Goal: Check status: Check status

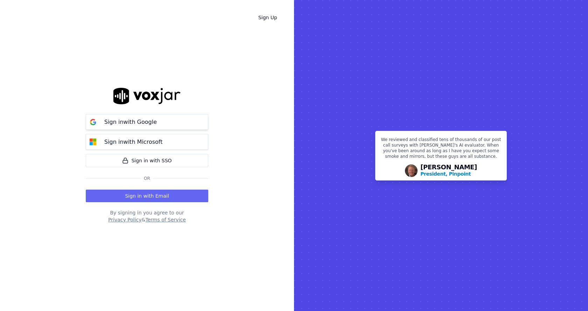
click at [138, 121] on p "Sign in with Google" at bounding box center [130, 122] width 52 height 8
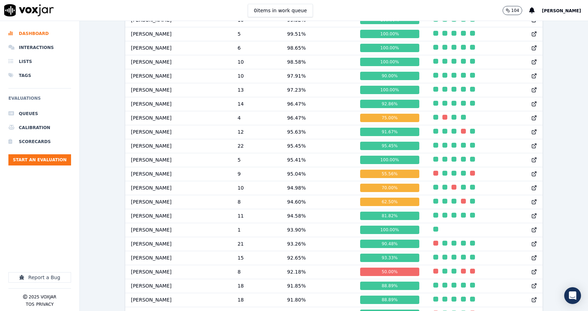
scroll to position [431, 0]
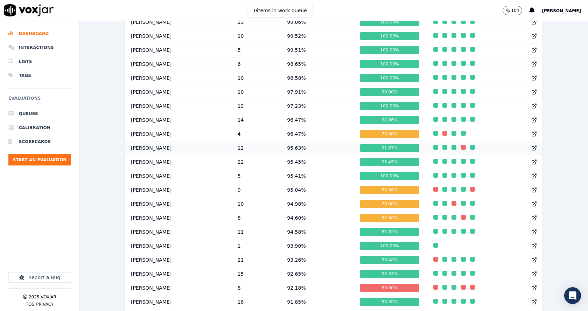
click at [162, 154] on td "[PERSON_NAME]" at bounding box center [178, 148] width 107 height 14
click at [449, 155] on td at bounding box center [484, 148] width 115 height 14
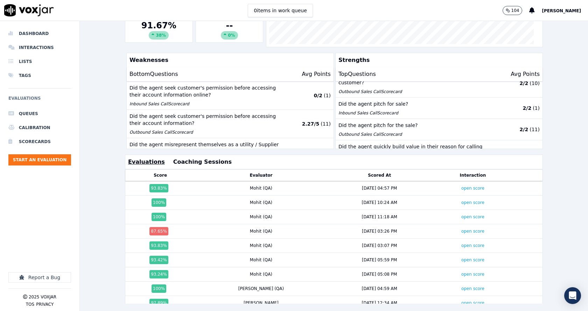
scroll to position [155, 0]
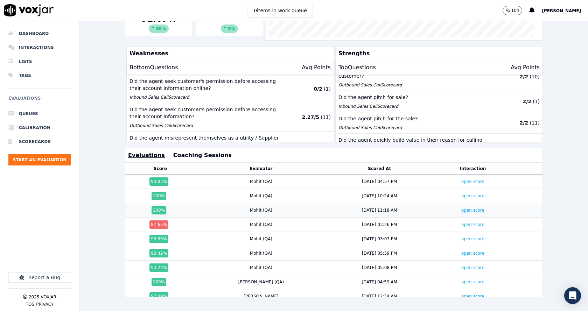
click at [461, 208] on link "open score" at bounding box center [472, 210] width 23 height 5
click at [461, 193] on link "open score" at bounding box center [472, 195] width 23 height 5
click at [461, 179] on link "open score" at bounding box center [472, 181] width 23 height 5
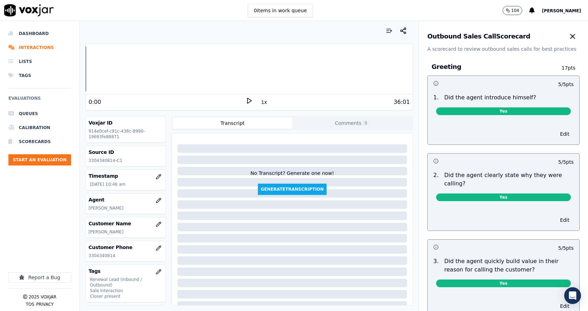
click at [33, 222] on div at bounding box center [39, 247] width 63 height 51
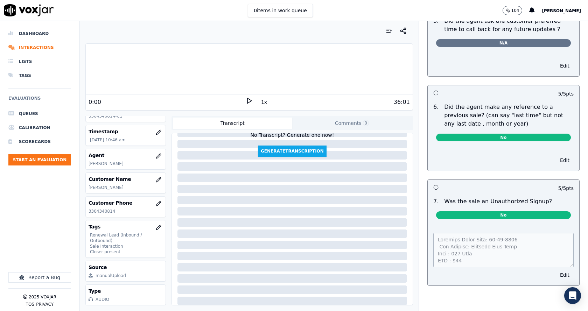
scroll to position [60, 0]
